Goal: Transaction & Acquisition: Book appointment/travel/reservation

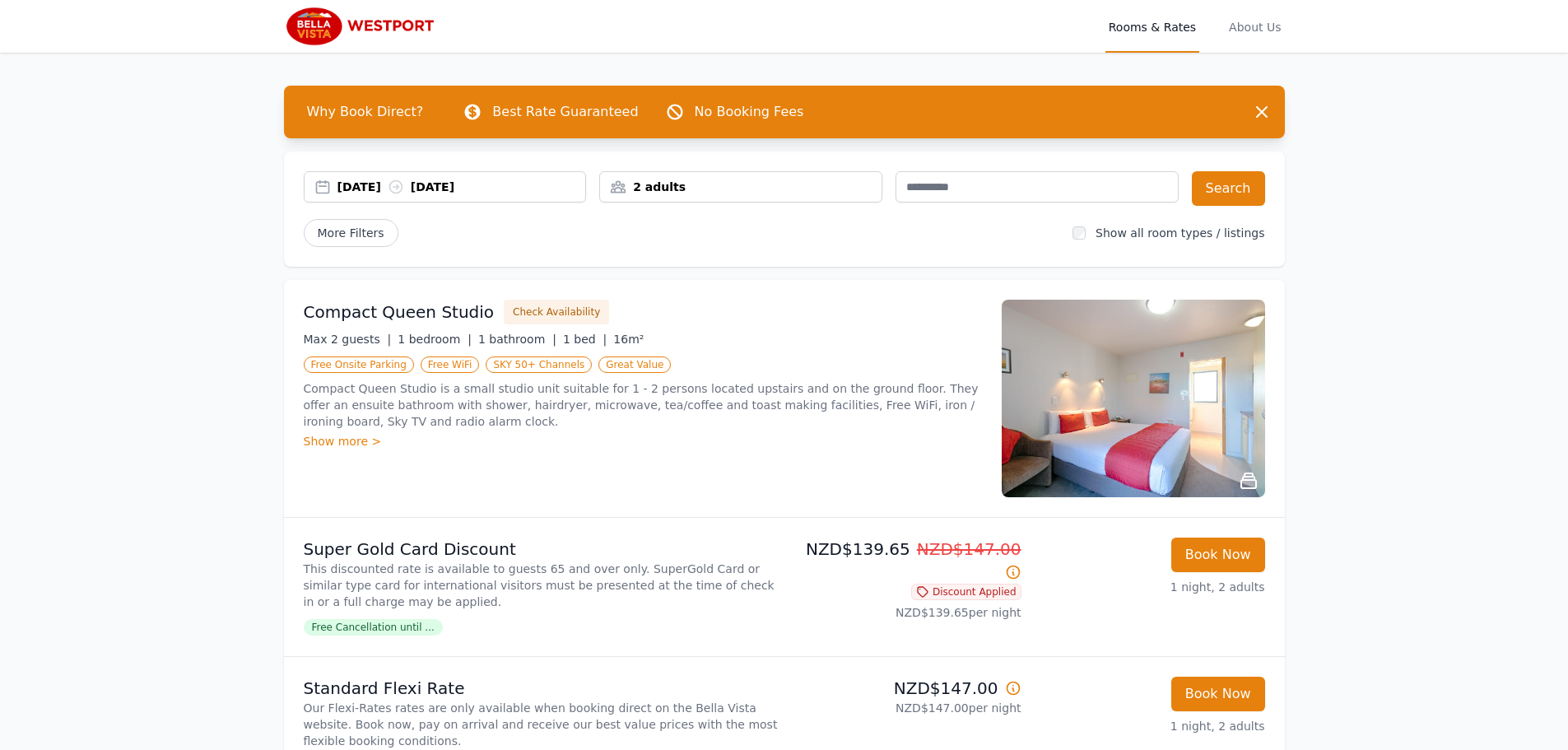
click at [387, 182] on div "[DATE] [DATE]" at bounding box center [462, 187] width 249 height 17
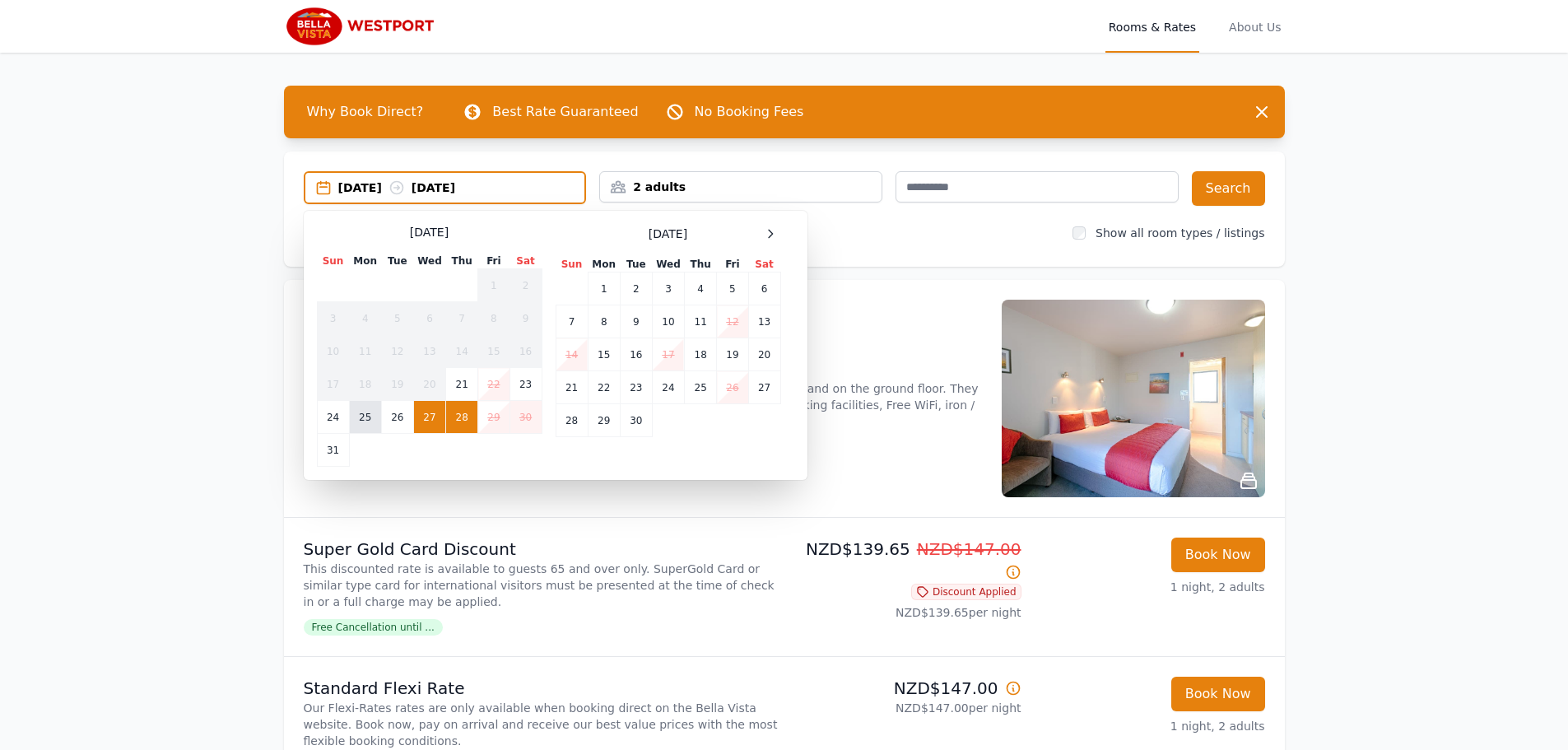
click at [368, 416] on td "25" at bounding box center [365, 417] width 32 height 33
click at [425, 424] on td "27" at bounding box center [429, 417] width 32 height 33
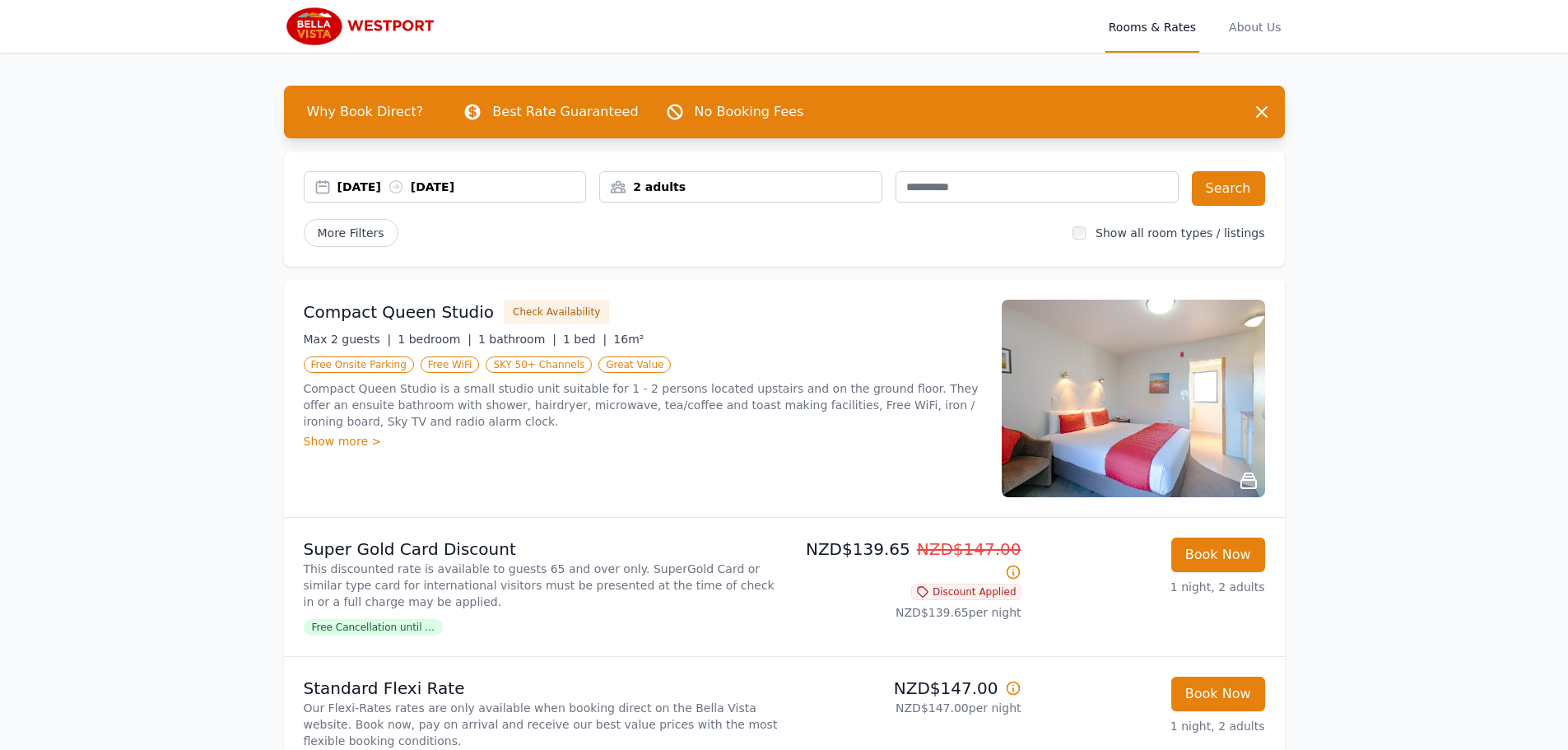
click at [712, 197] on div "2 adults" at bounding box center [740, 187] width 283 height 31
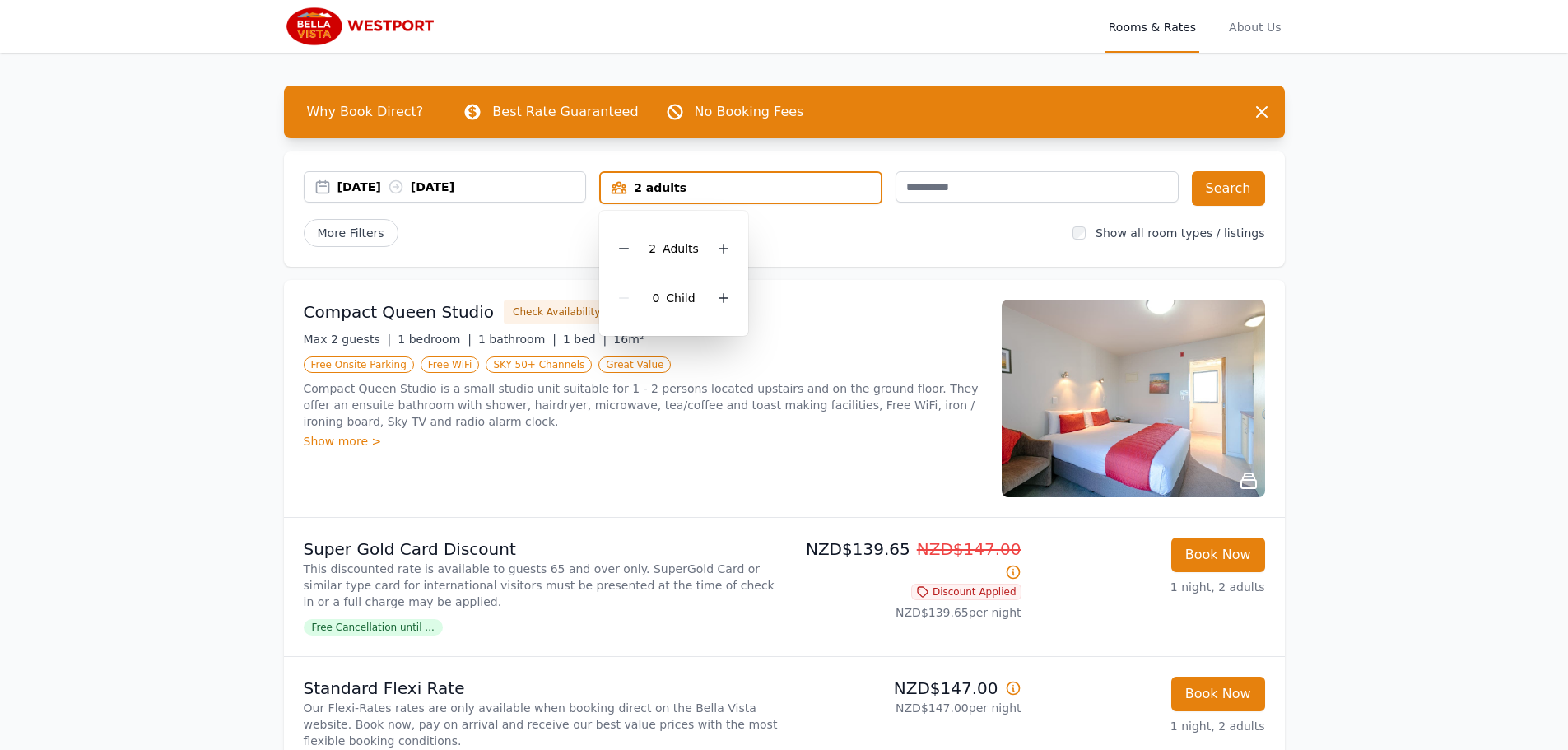
click at [1198, 230] on label "Show all room types / listings" at bounding box center [1179, 232] width 168 height 13
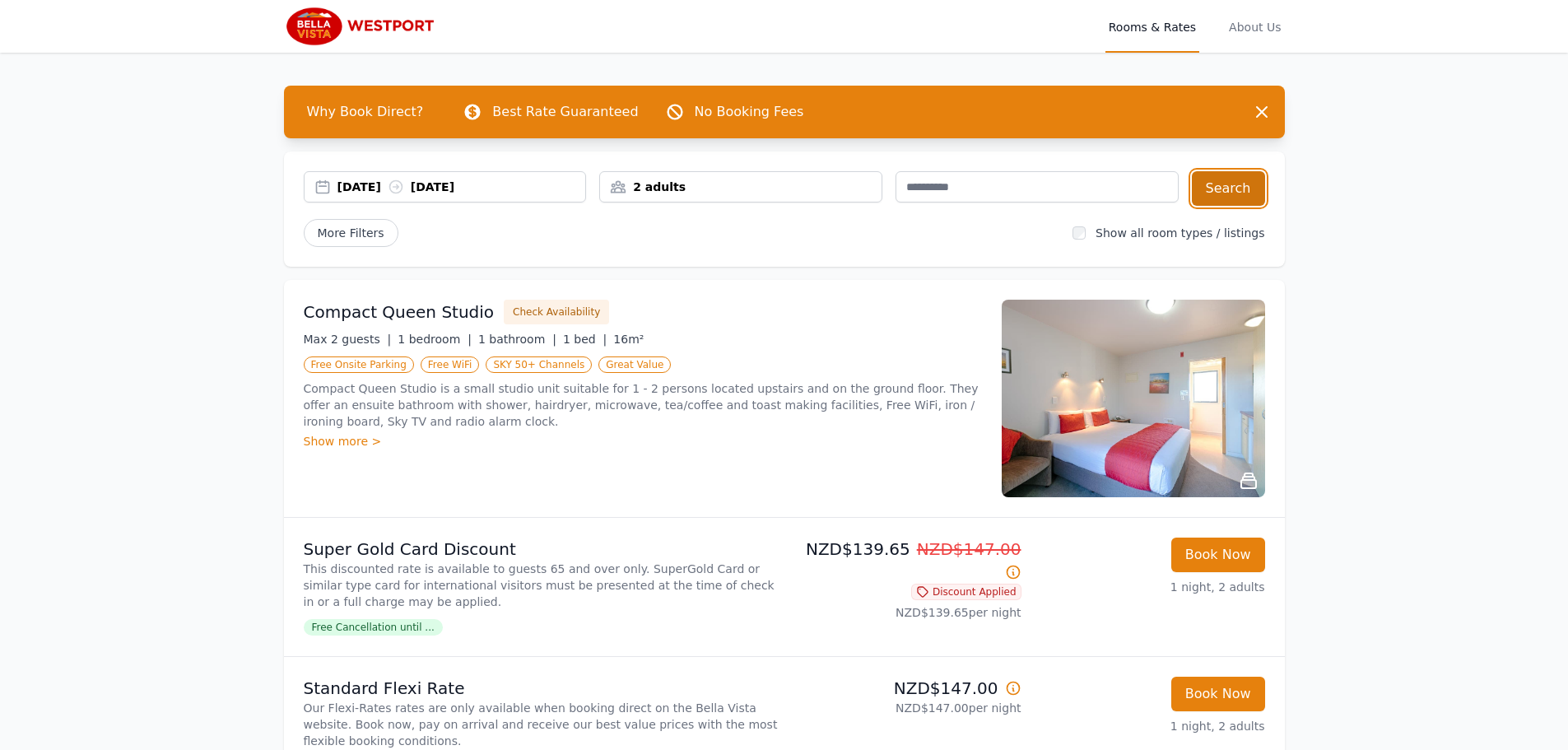
click at [1228, 205] on button "Search" at bounding box center [1228, 189] width 73 height 35
click at [641, 197] on div "2 adults" at bounding box center [740, 187] width 283 height 31
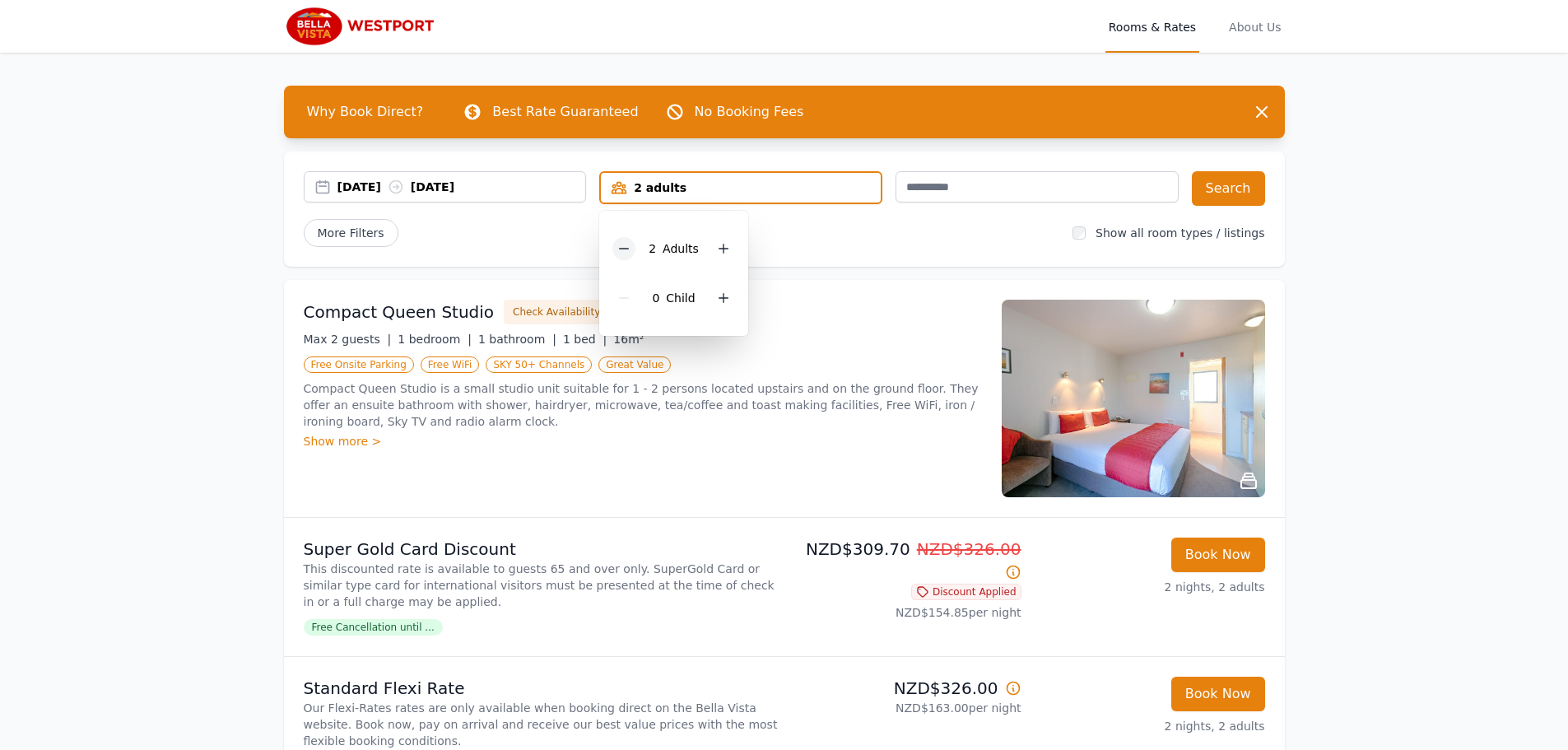
click at [625, 250] on icon at bounding box center [623, 248] width 13 height 13
click at [1257, 176] on button "Search" at bounding box center [1228, 189] width 73 height 35
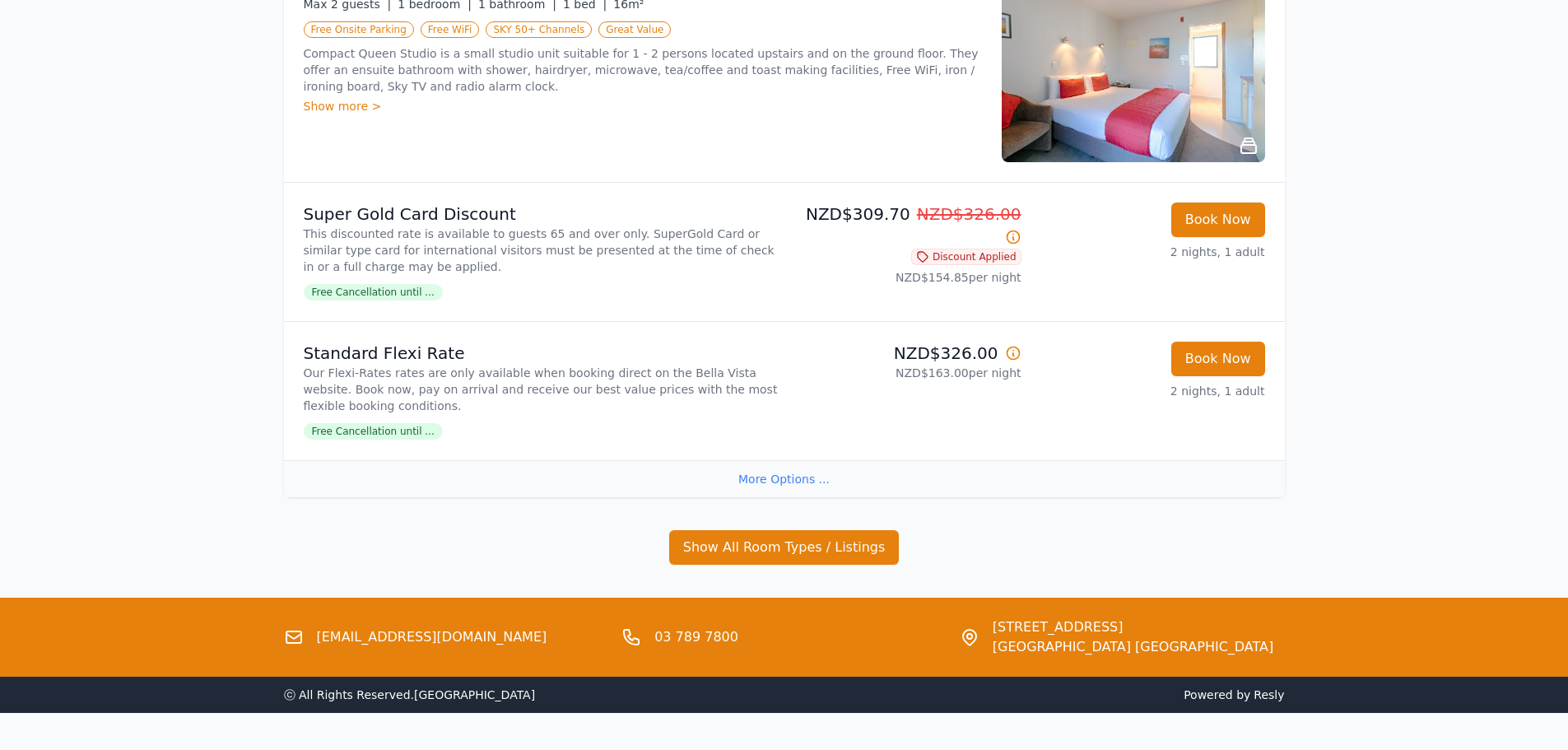
scroll to position [377, 0]
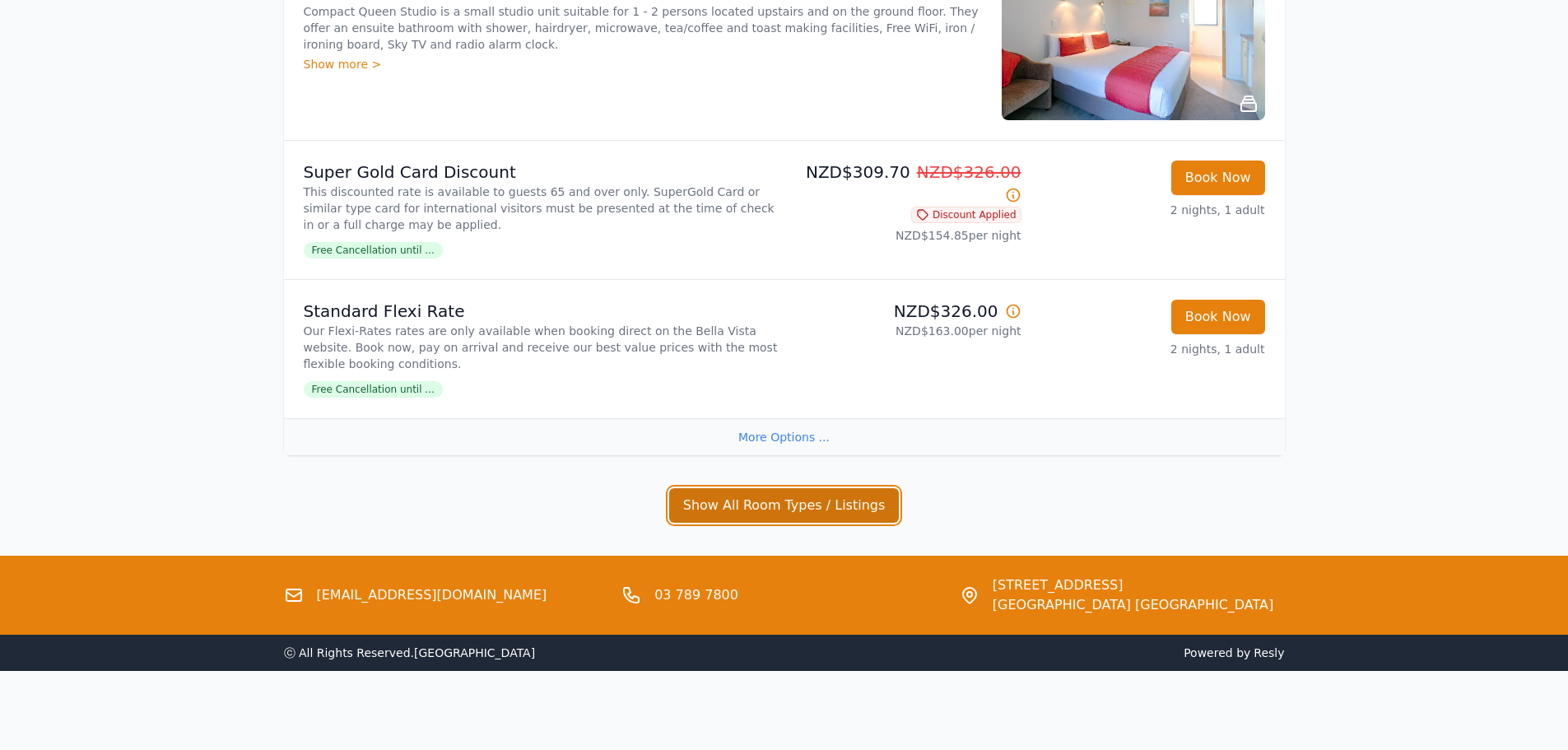
click at [775, 498] on button "Show All Room Types / Listings" at bounding box center [785, 506] width 230 height 35
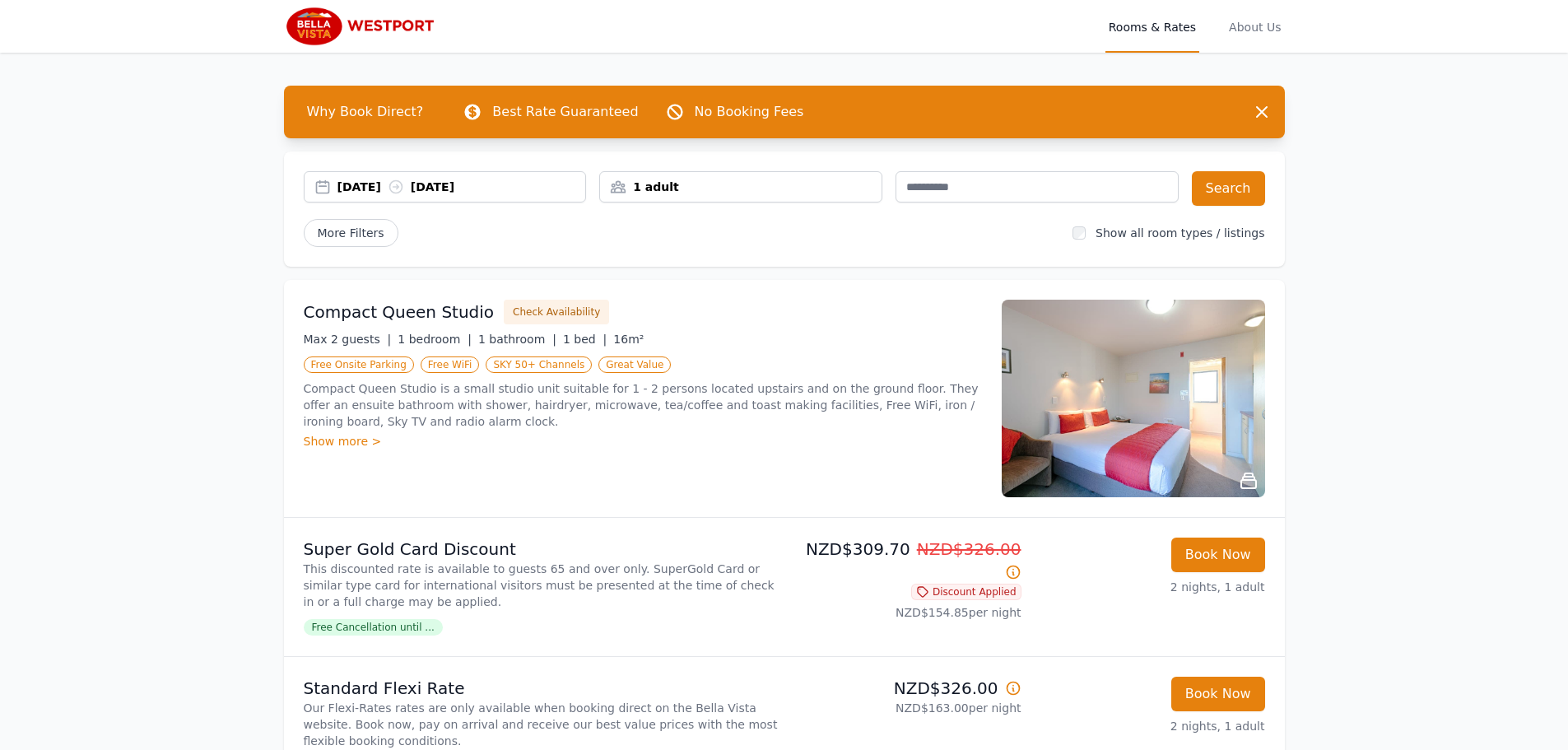
scroll to position [137, 0]
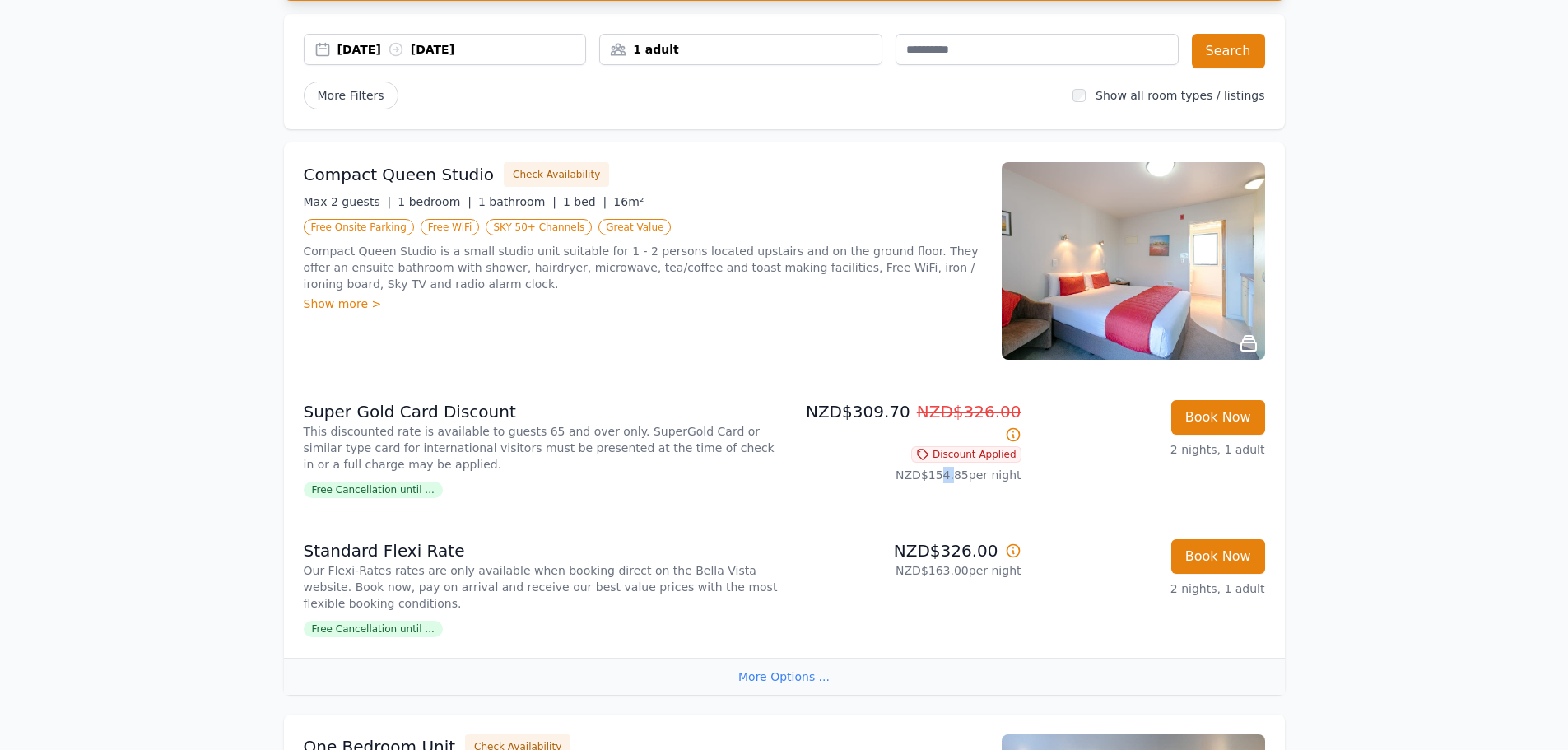
drag, startPoint x: 947, startPoint y: 450, endPoint x: 961, endPoint y: 459, distance: 16.6
click at [961, 467] on p "NZD$154.85 per night" at bounding box center [906, 475] width 230 height 17
click at [975, 471] on div "NZD$309.70 NZD$326.00 Discount Applied NZD$154.85 per night" at bounding box center [906, 449] width 230 height 99
click at [961, 467] on p "NZD$154.85 per night" at bounding box center [906, 475] width 230 height 17
